Goal: Check status: Check status

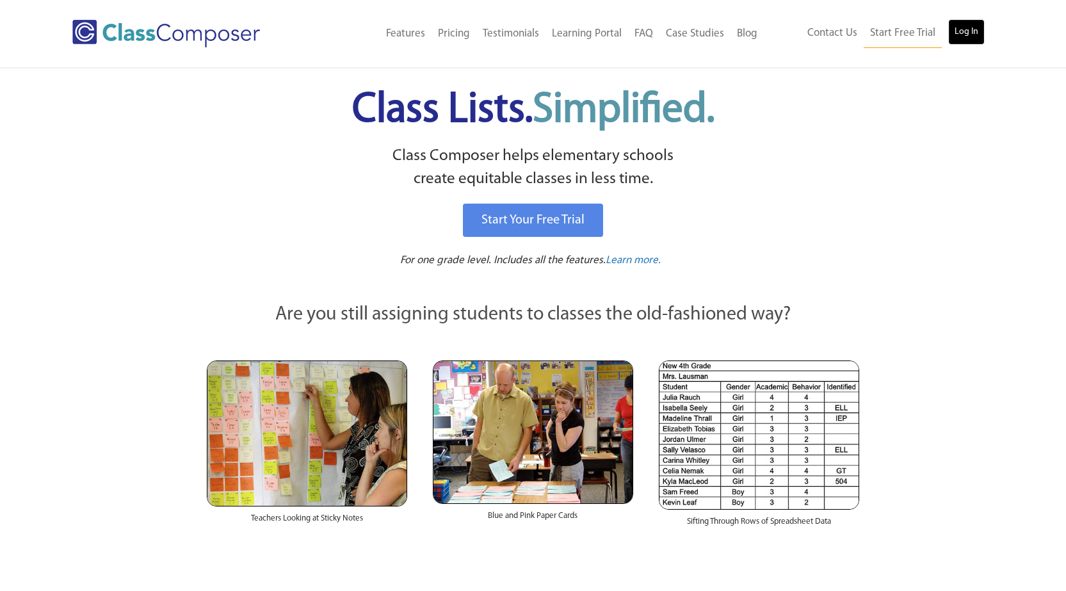
click at [961, 36] on link "Log In" at bounding box center [966, 32] width 36 height 26
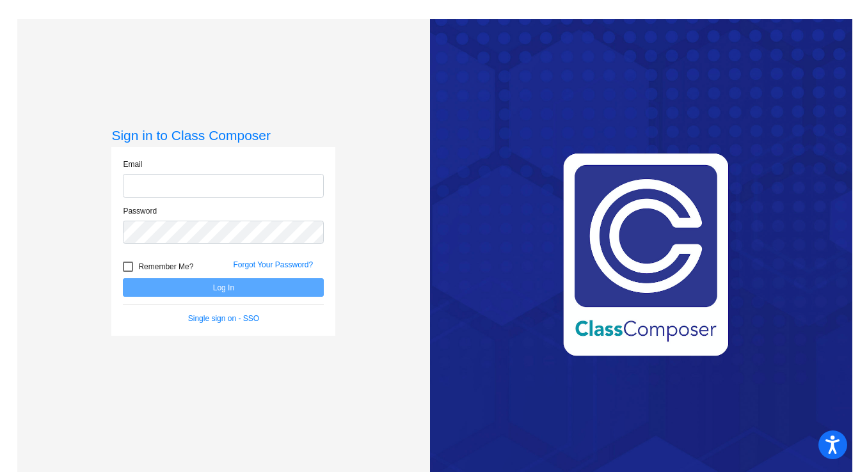
type input "[EMAIL_ADDRESS][DOMAIN_NAME]"
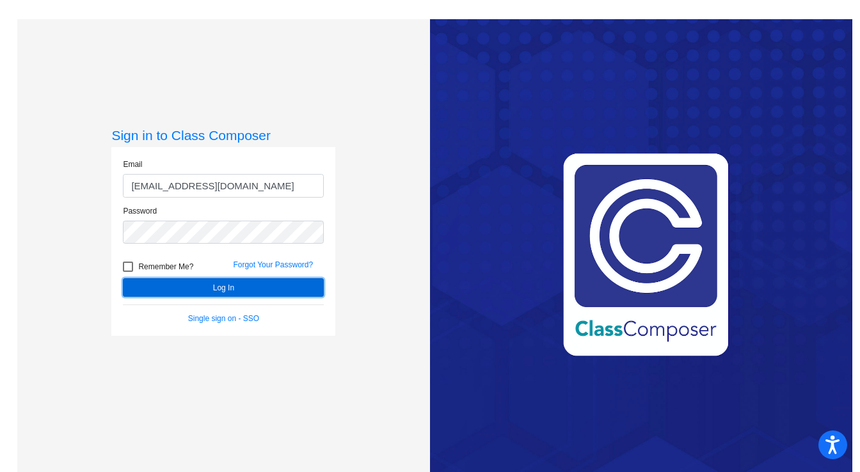
click at [189, 282] on button "Log In" at bounding box center [223, 287] width 201 height 19
click at [192, 289] on button "Log In" at bounding box center [223, 287] width 201 height 19
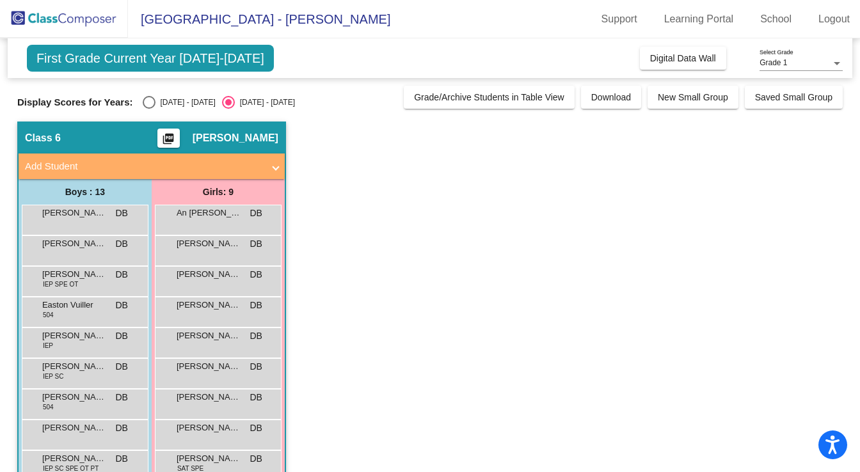
click at [151, 100] on div "Select an option" at bounding box center [149, 102] width 13 height 13
click at [149, 109] on input "2024 - 2025" at bounding box center [148, 109] width 1 height 1
radio input "true"
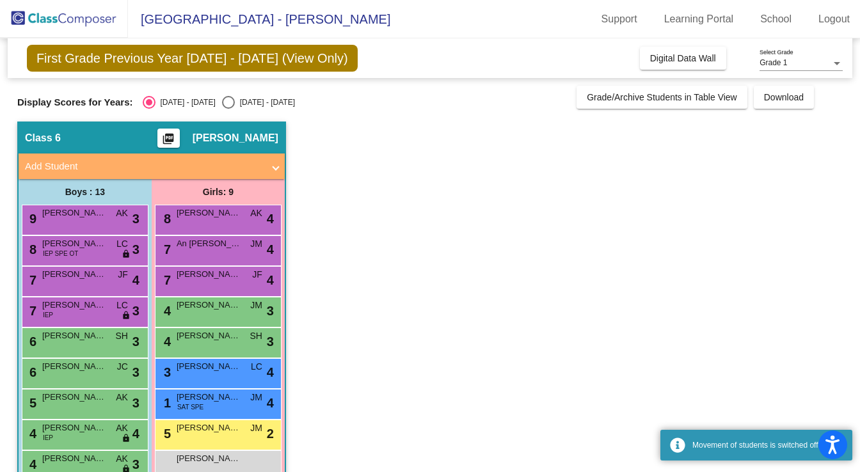
scroll to position [51, 0]
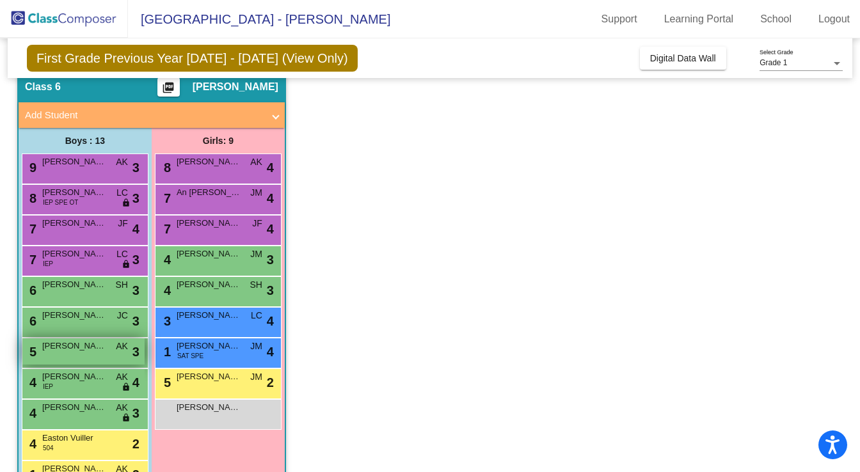
click at [92, 349] on span "Bentlee Owen-Mortimer" at bounding box center [74, 346] width 64 height 13
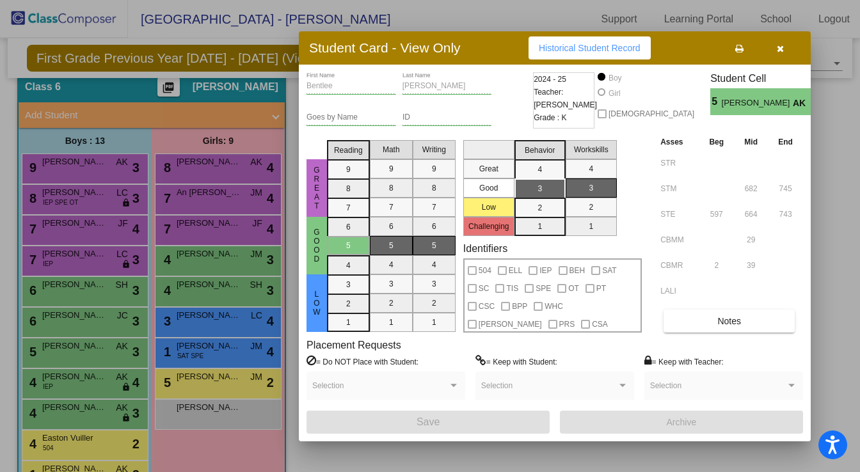
click at [782, 49] on icon "button" at bounding box center [780, 48] width 7 height 9
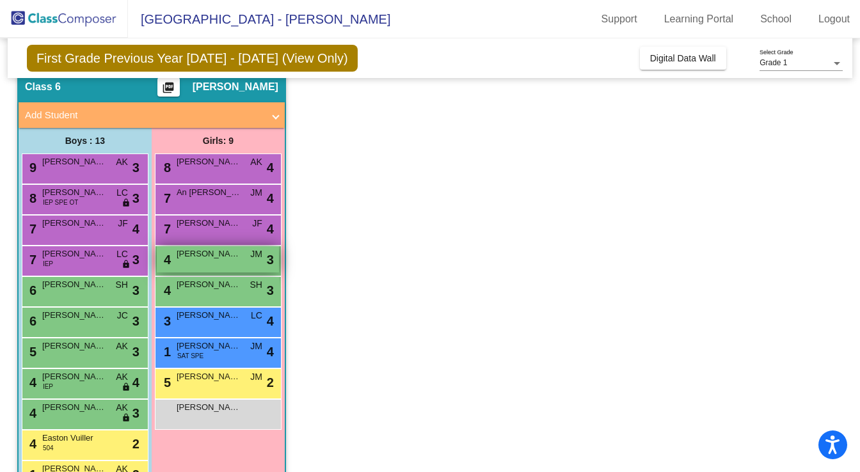
click at [206, 259] on span "Athena Barnett" at bounding box center [209, 254] width 64 height 13
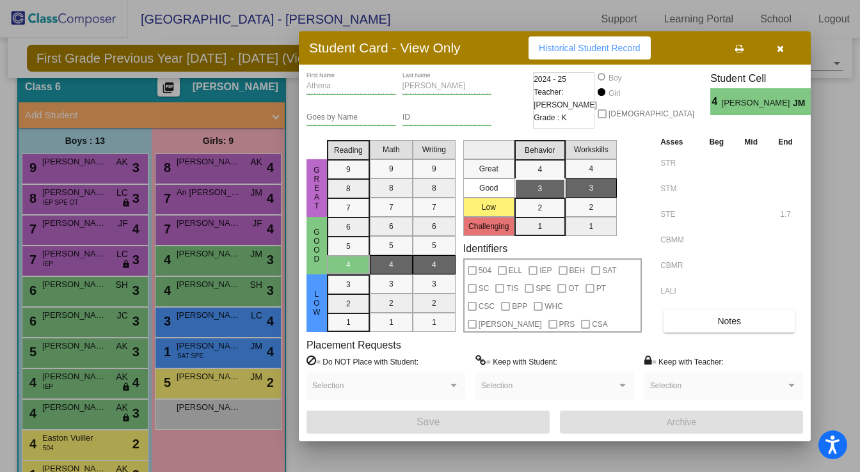
click at [785, 45] on button "button" at bounding box center [780, 47] width 41 height 23
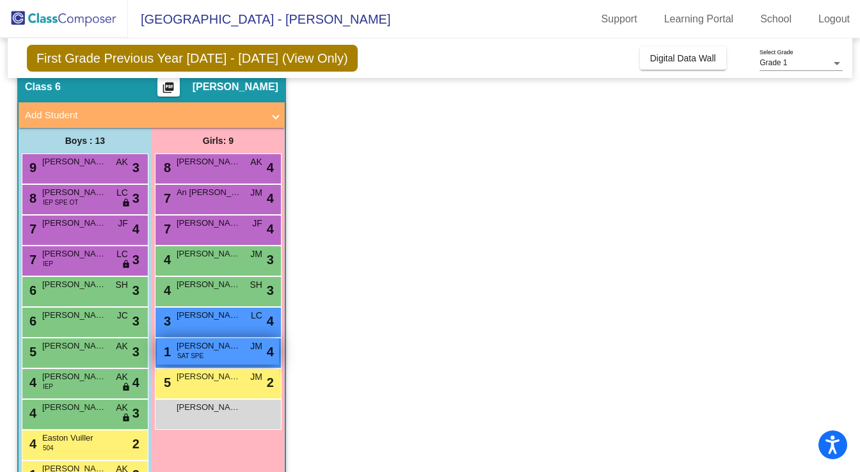
scroll to position [102, 0]
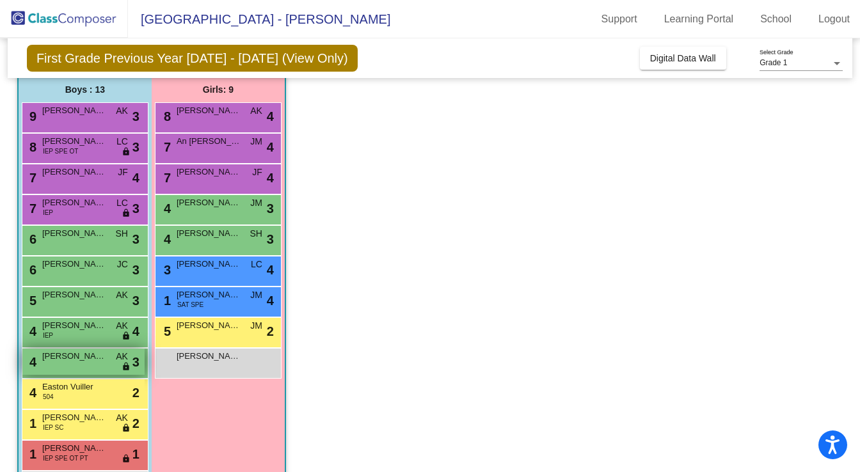
click at [111, 362] on div "4 Luca Merico AK lock do_not_disturb_alt 3" at bounding box center [83, 362] width 122 height 26
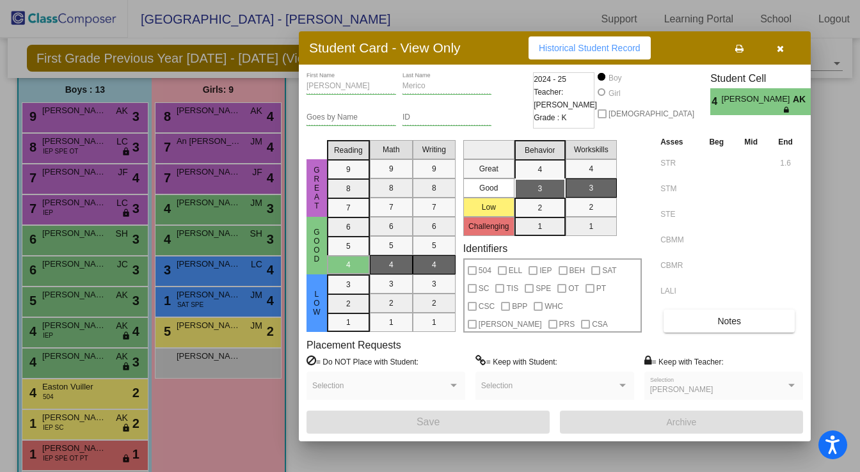
click at [778, 45] on icon "button" at bounding box center [780, 48] width 7 height 9
